Goal: Complete application form: Complete application form

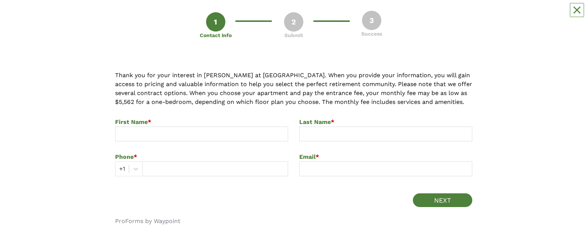
scroll to position [82, 0]
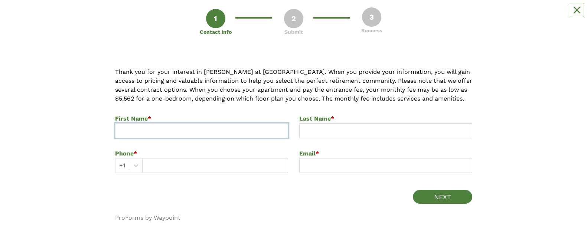
click at [158, 127] on input at bounding box center [201, 130] width 173 height 15
type input "[PERSON_NAME]"
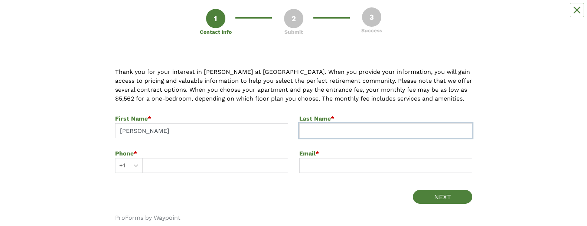
type input "[PERSON_NAME]"
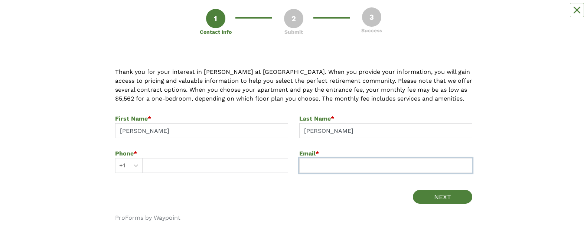
type input "[EMAIL_ADDRESS][DOMAIN_NAME]"
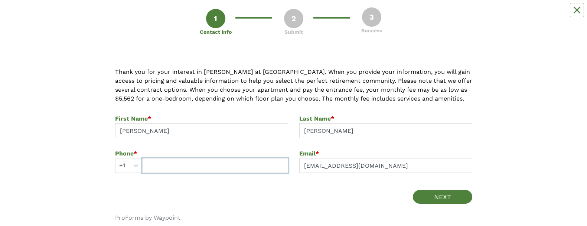
click at [167, 161] on input "text" at bounding box center [215, 165] width 146 height 15
type input "2069487573"
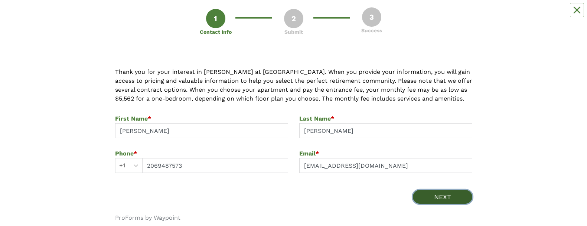
click at [443, 197] on button "NEXT" at bounding box center [442, 197] width 59 height 14
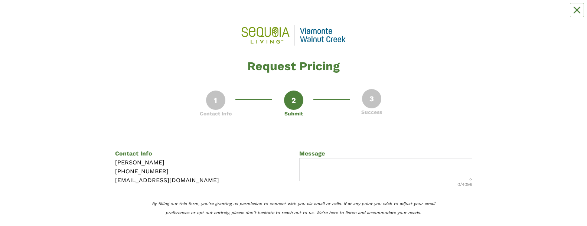
scroll to position [64, 0]
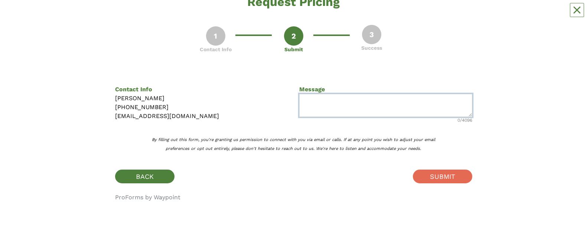
click at [349, 100] on textarea at bounding box center [385, 105] width 173 height 23
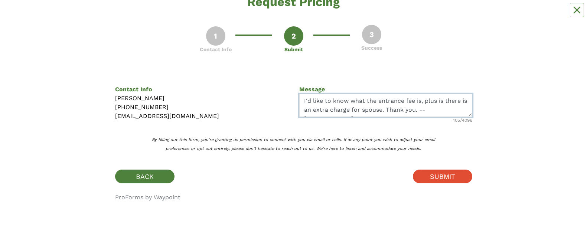
type textarea "I'd like to know what the entrance fee is, plus is there is an extra charge for…"
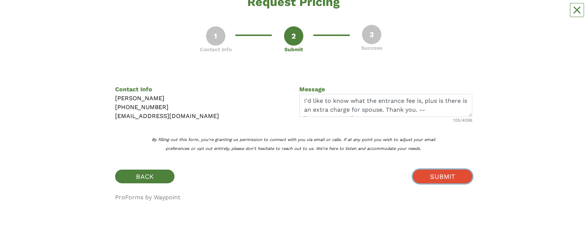
click at [449, 173] on button "SUBMIT" at bounding box center [442, 177] width 59 height 14
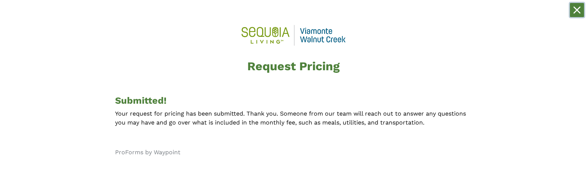
click at [576, 9] on icon "Close" at bounding box center [577, 10] width 6 height 6
